Goal: Information Seeking & Learning: Learn about a topic

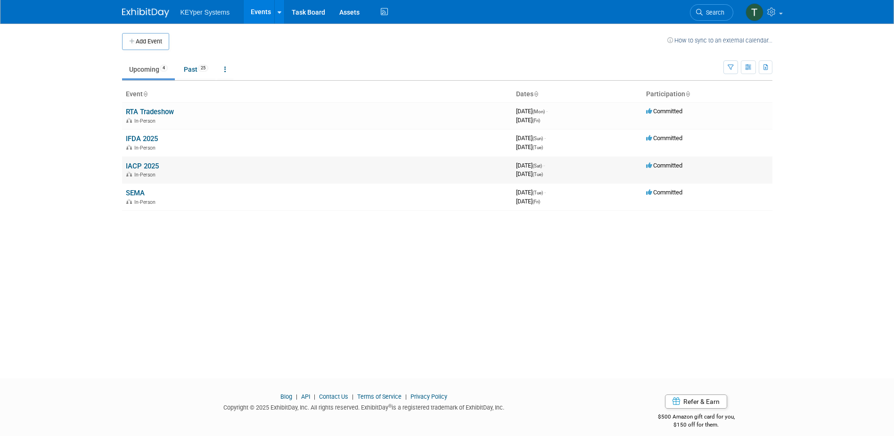
click at [154, 167] on link "IACP 2025" at bounding box center [142, 166] width 33 height 8
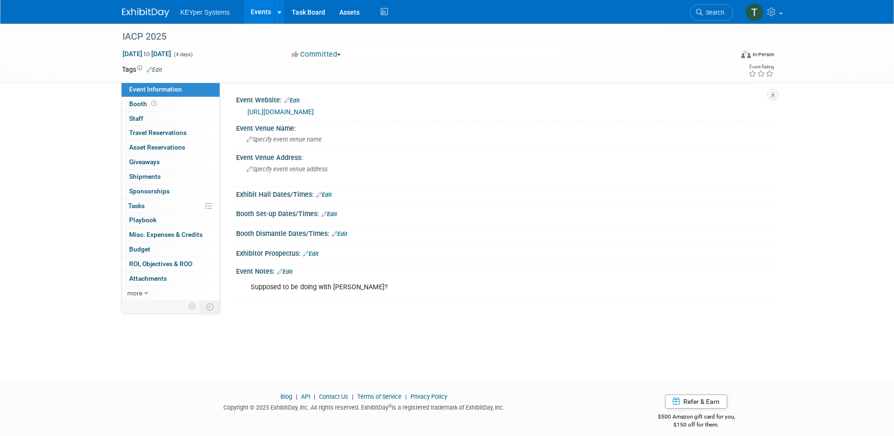
click at [314, 111] on link "[URL][DOMAIN_NAME]" at bounding box center [281, 112] width 66 height 8
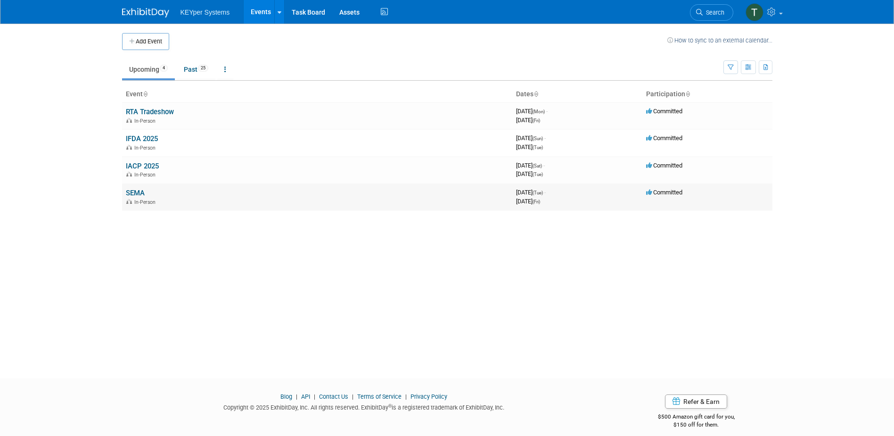
click at [142, 195] on link "SEMA" at bounding box center [135, 193] width 19 height 8
